Goal: Obtain resource: Download file/media

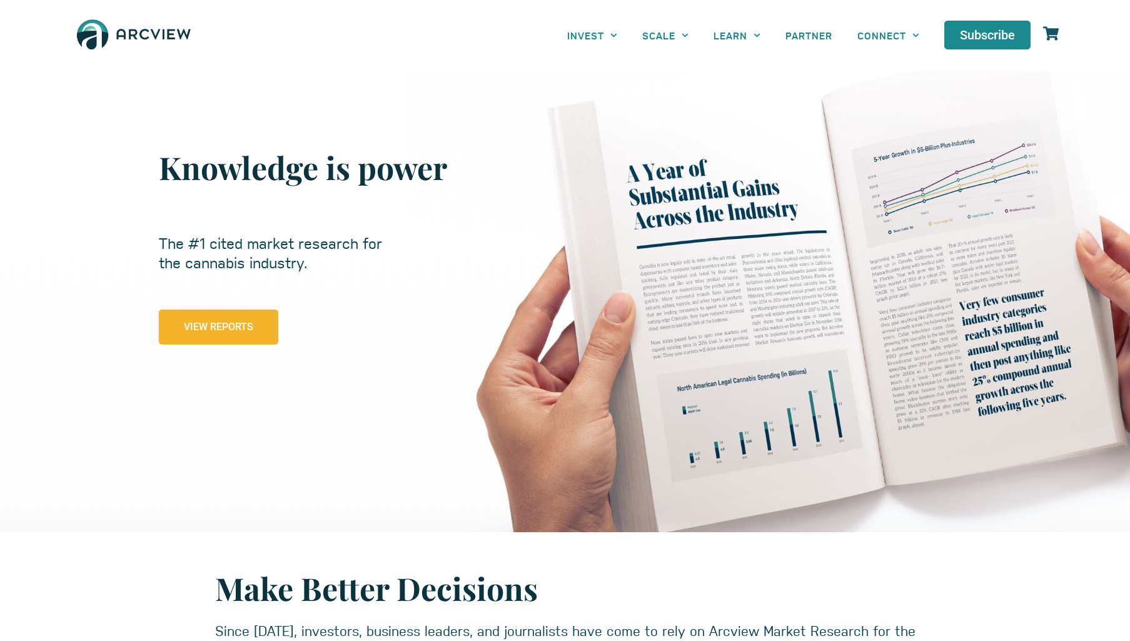
click at [218, 327] on span "View Reports" at bounding box center [218, 327] width 69 height 12
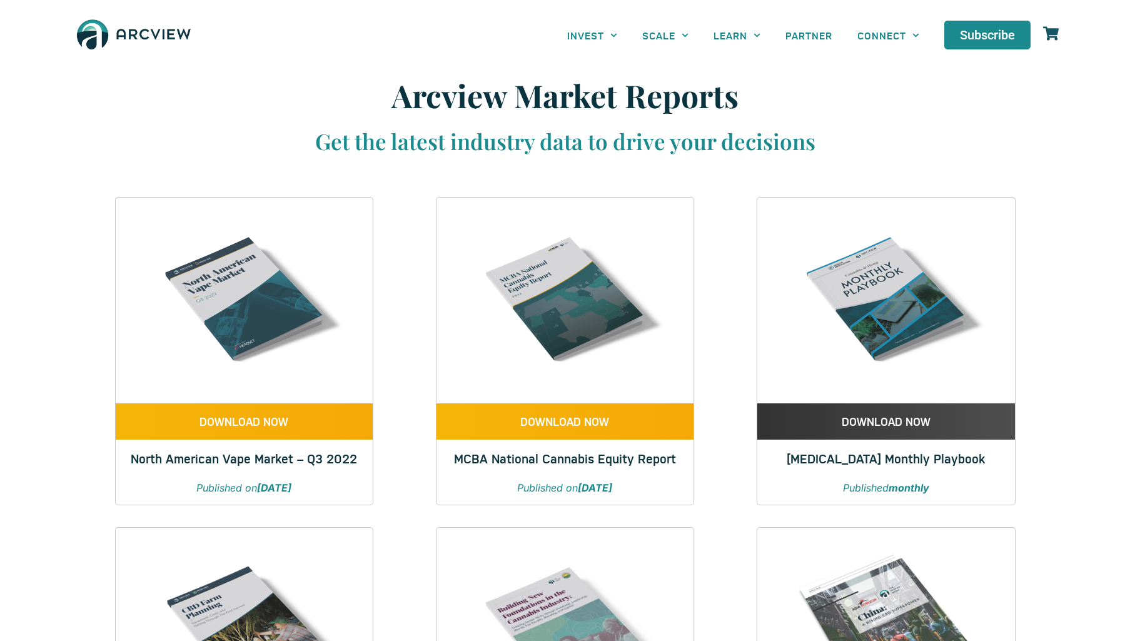
click at [886, 422] on span "DOWNLOAD NOW" at bounding box center [886, 421] width 89 height 14
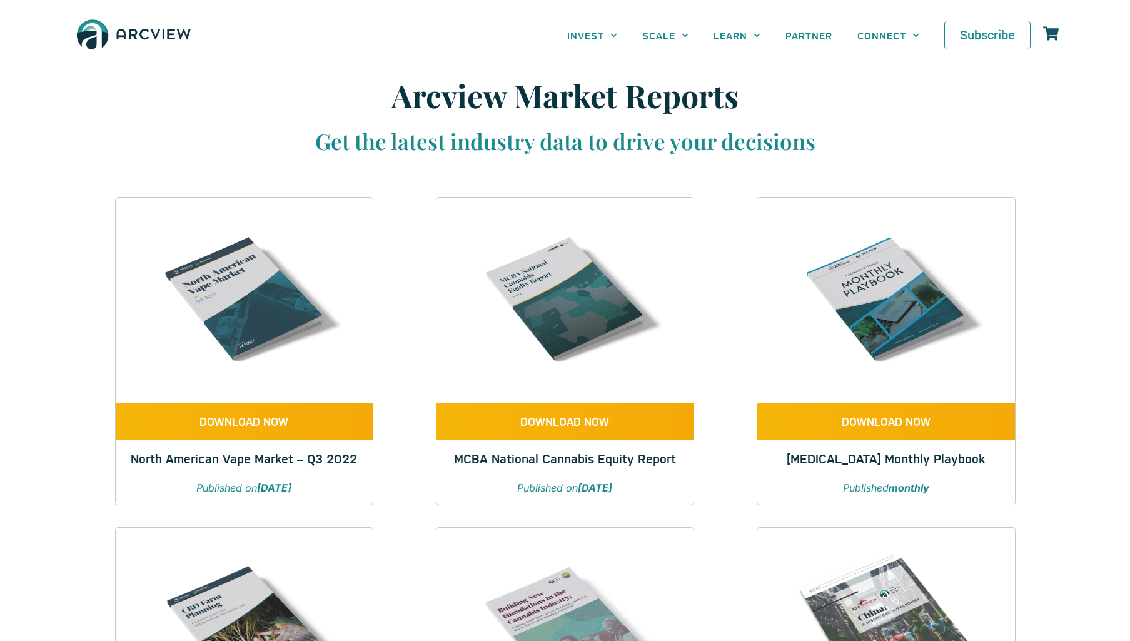
click at [988, 35] on span "Subscribe" at bounding box center [987, 35] width 55 height 15
